Goal: Understand process/instructions: Learn how to perform a task or action

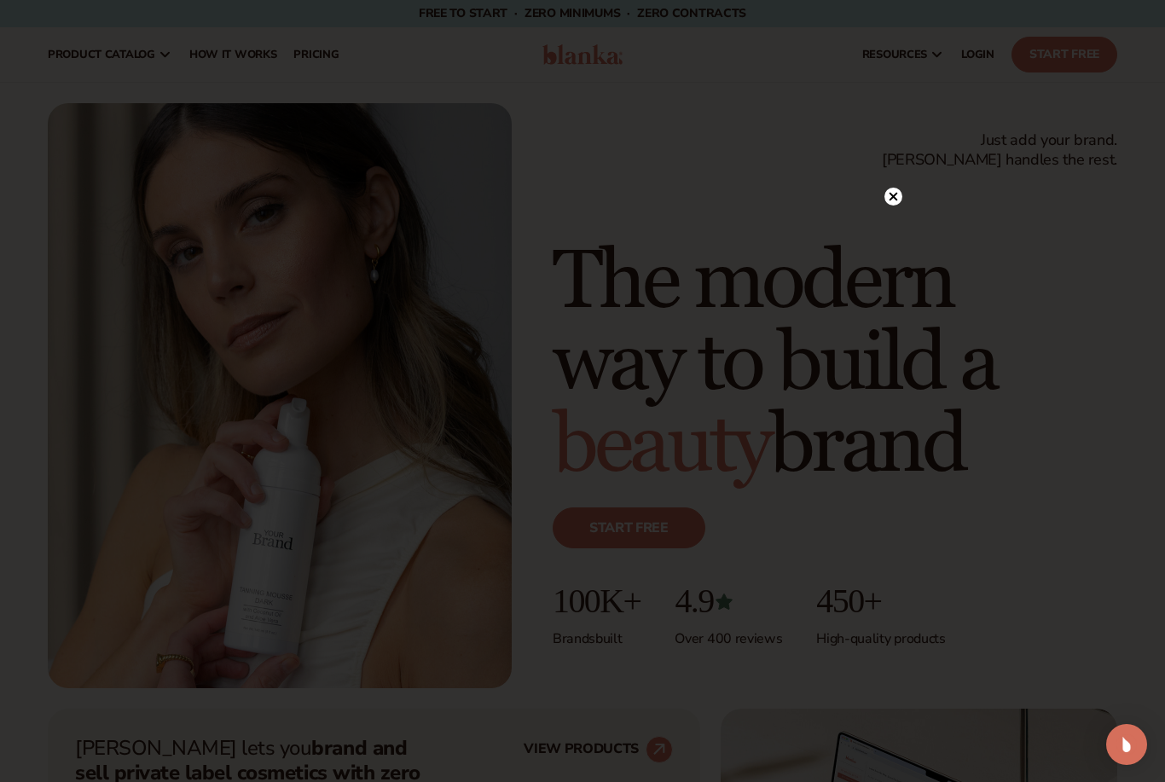
click at [889, 193] on circle at bounding box center [893, 197] width 18 height 18
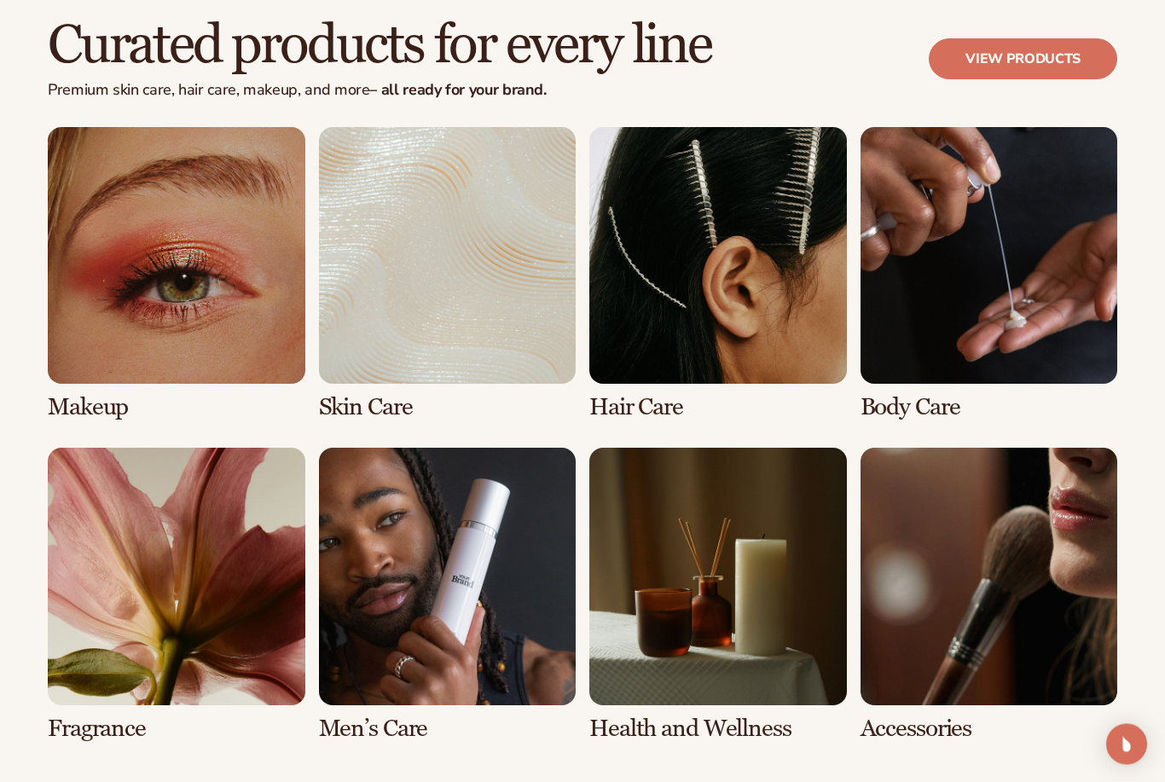
scroll to position [3139, 0]
click at [449, 559] on link "6 / 8" at bounding box center [448, 594] width 258 height 293
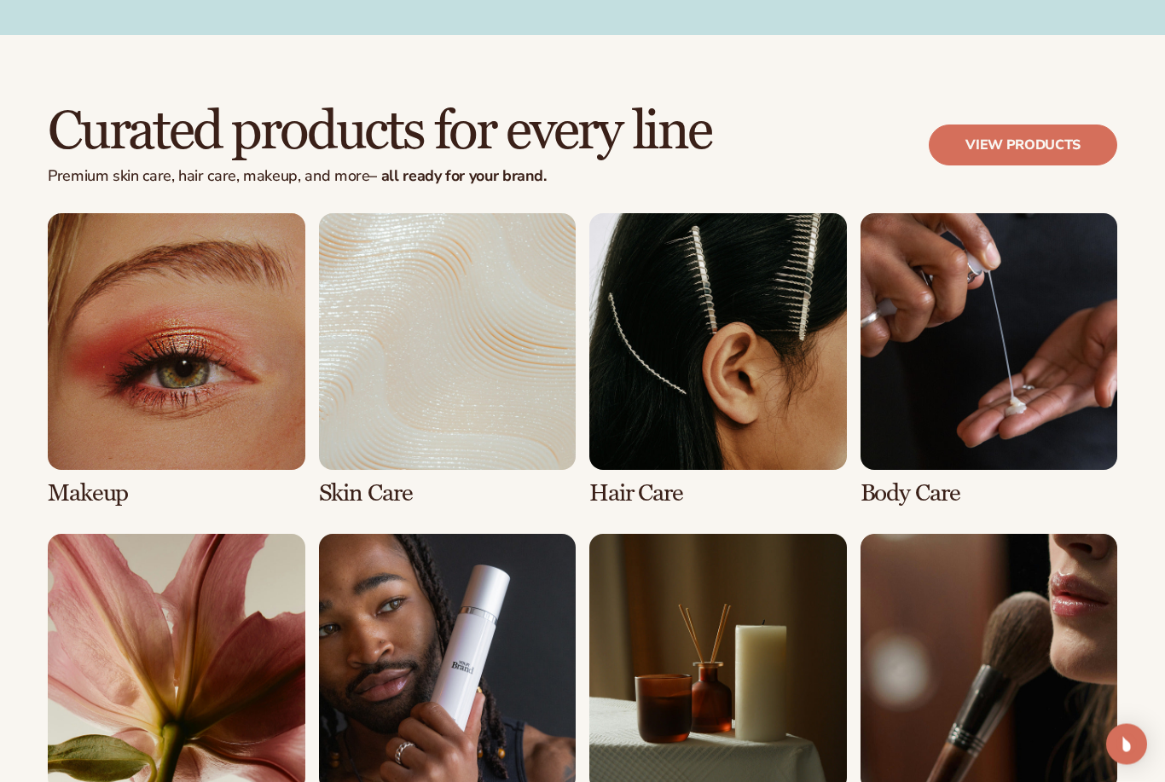
scroll to position [3054, 0]
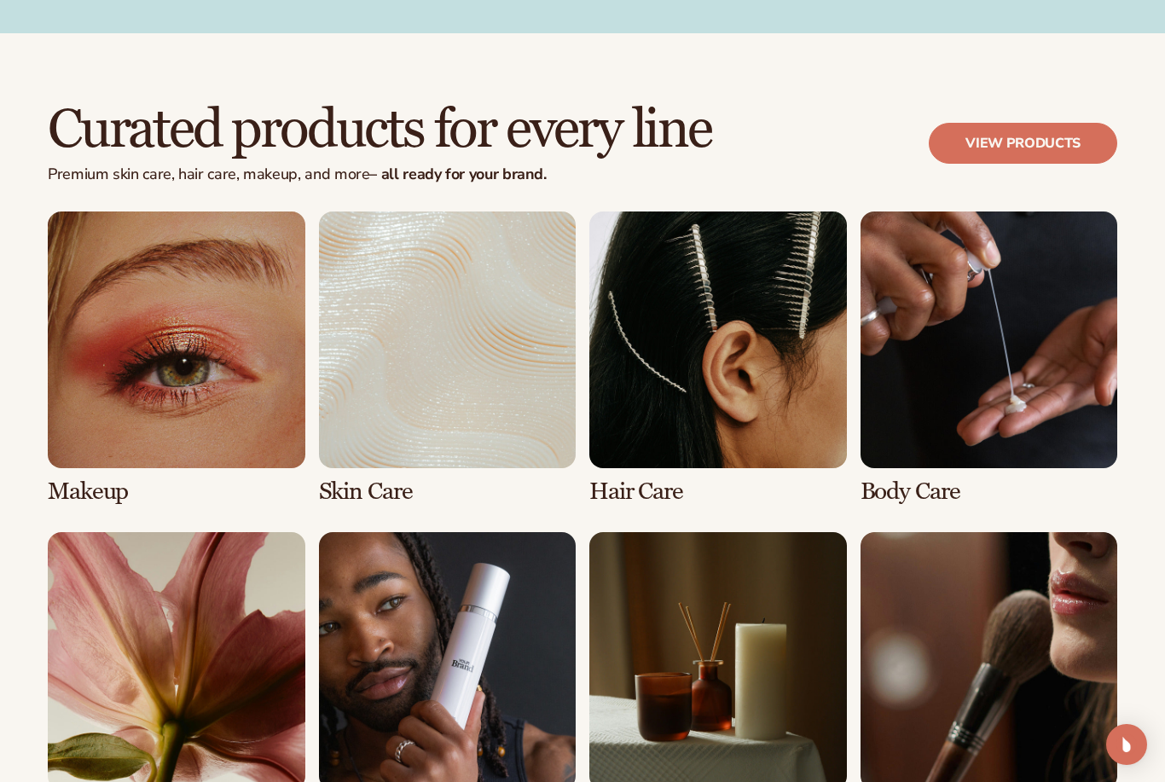
click at [403, 618] on link "6 / 8" at bounding box center [448, 678] width 258 height 293
click at [495, 725] on link "6 / 8" at bounding box center [448, 678] width 258 height 293
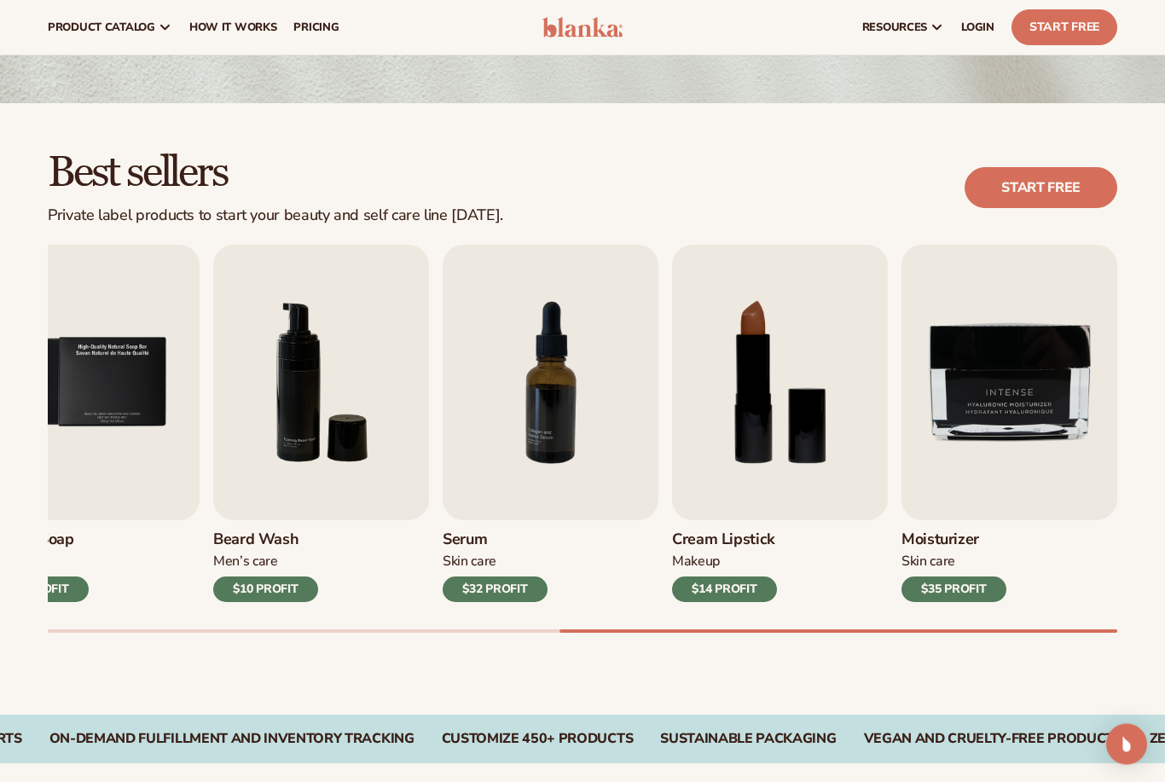
scroll to position [319, 0]
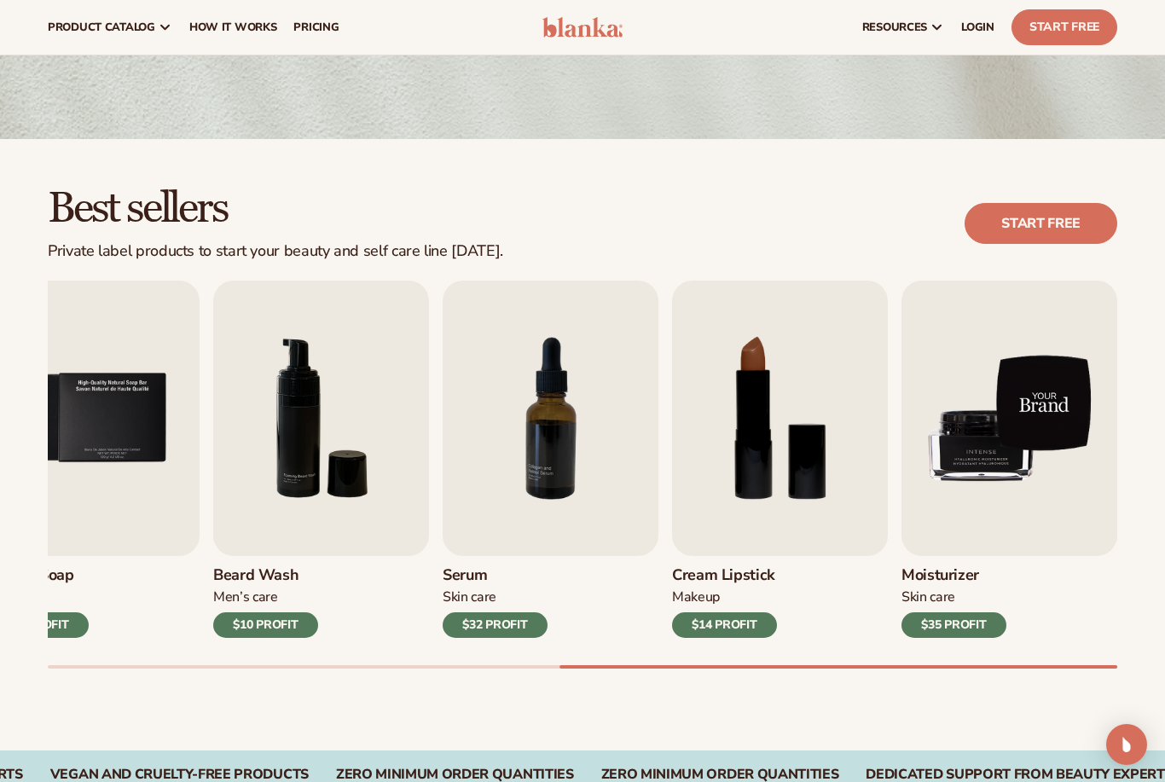
click at [1026, 511] on img "9 / 9" at bounding box center [1009, 418] width 216 height 275
click at [1013, 469] on img "9 / 9" at bounding box center [1009, 418] width 216 height 275
click at [1050, 548] on img "9 / 9" at bounding box center [1009, 418] width 216 height 275
click at [1011, 395] on img "9 / 9" at bounding box center [1009, 418] width 216 height 275
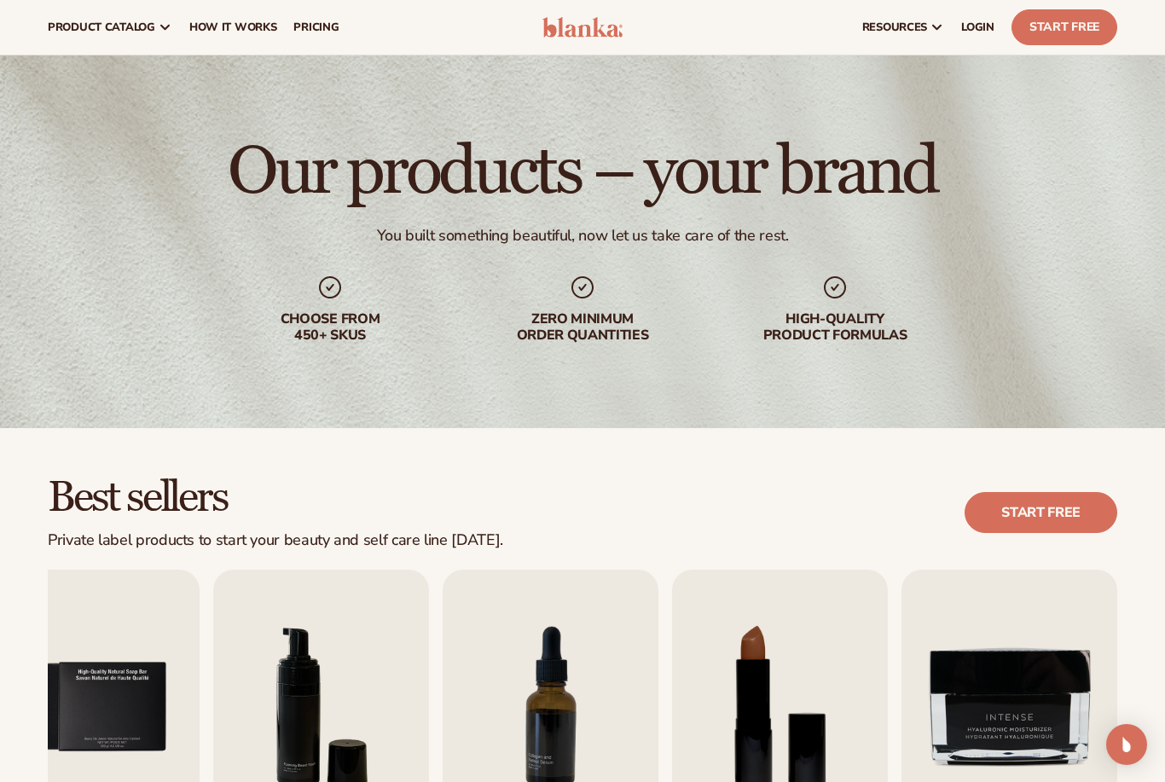
scroll to position [0, 0]
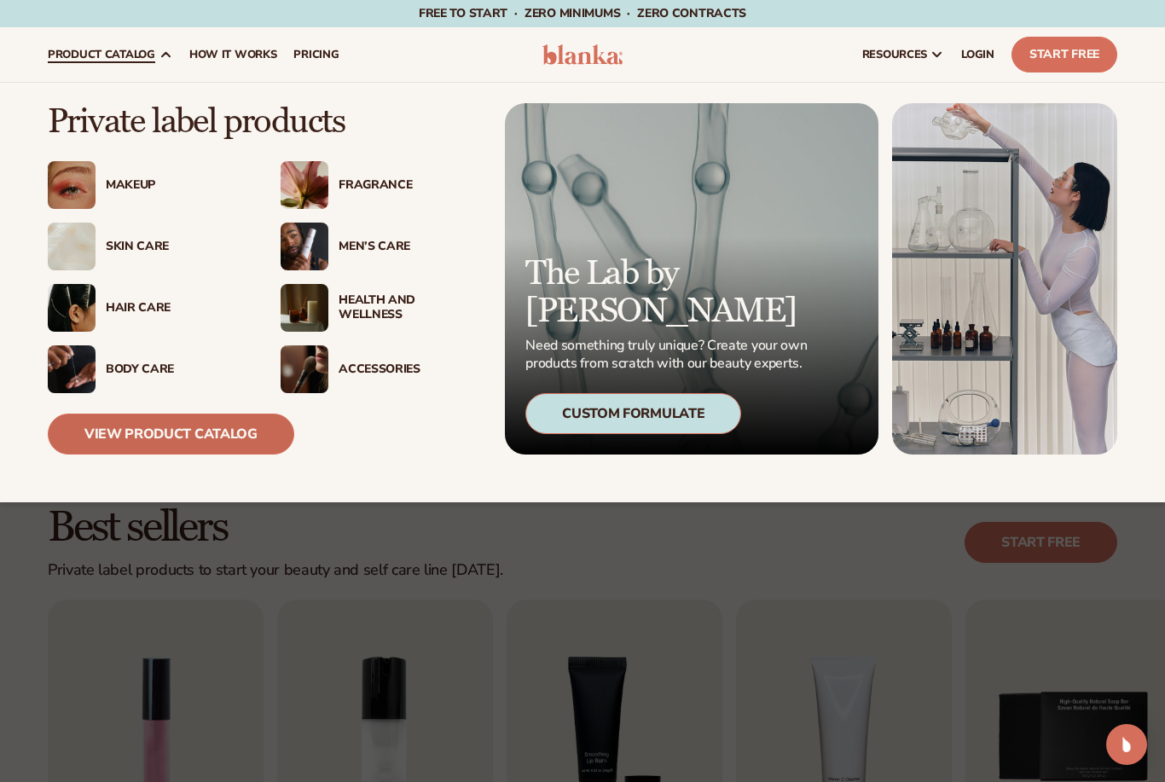
click at [231, 429] on link "View Product Catalog" at bounding box center [171, 434] width 246 height 41
click at [188, 440] on link "View Product Catalog" at bounding box center [171, 434] width 246 height 41
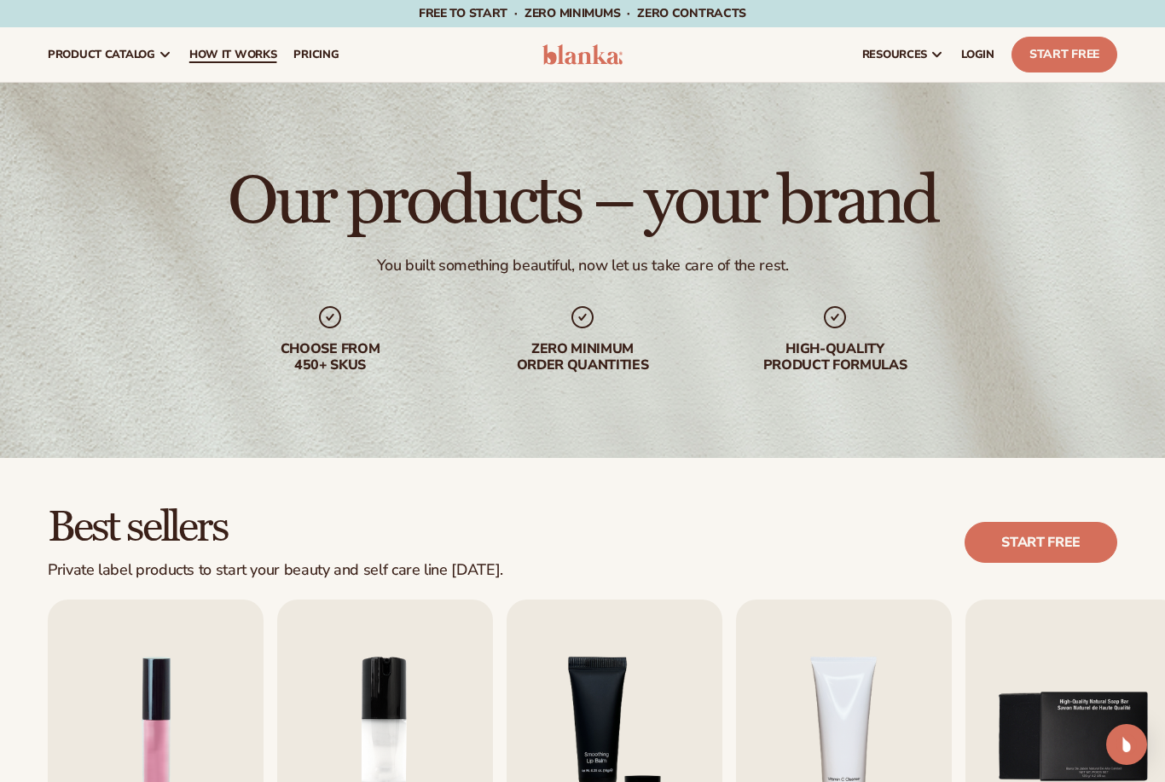
click at [248, 54] on span "How It Works" at bounding box center [233, 55] width 88 height 14
